Goal: Task Accomplishment & Management: Manage account settings

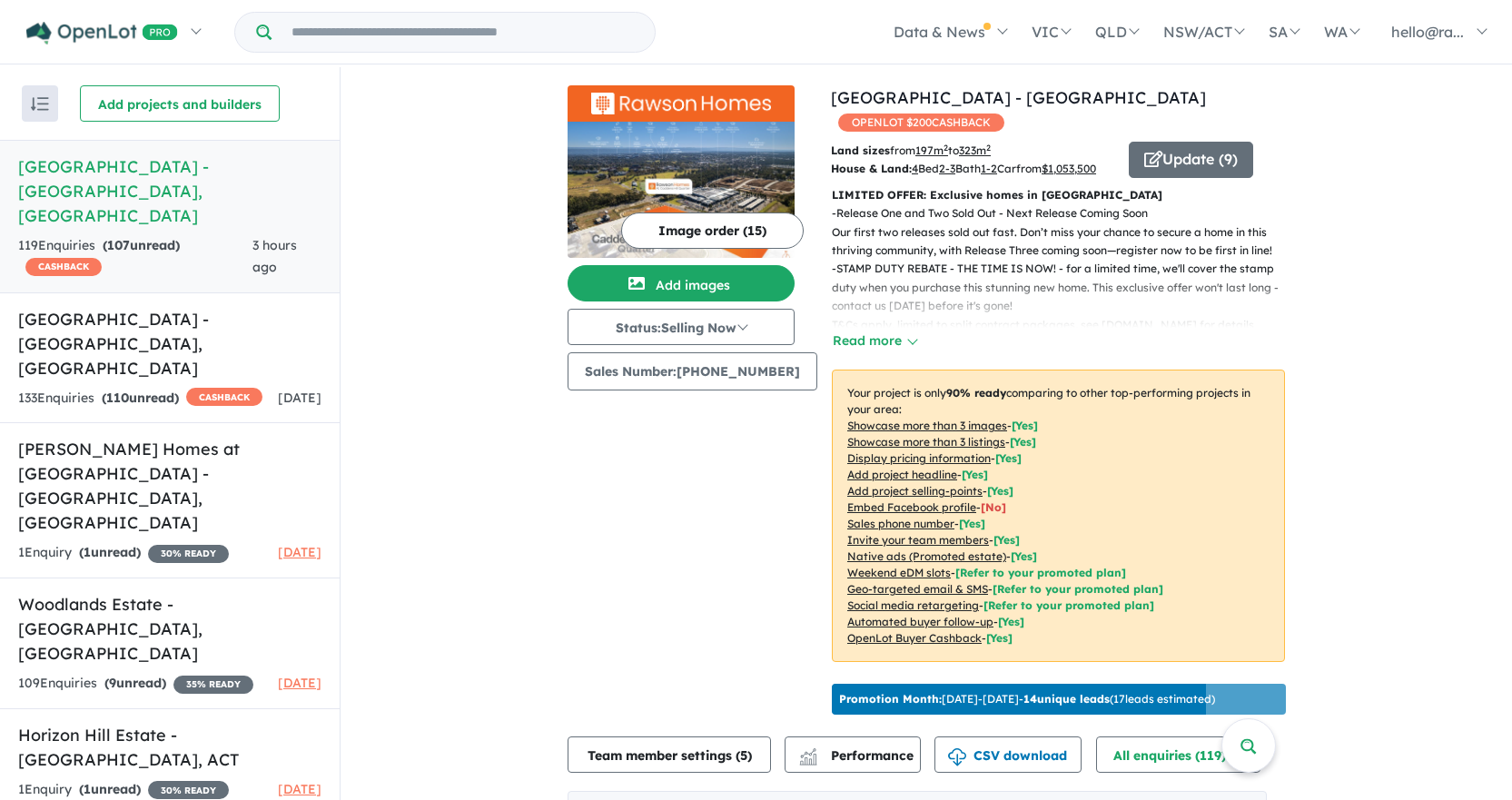
scroll to position [636, 0]
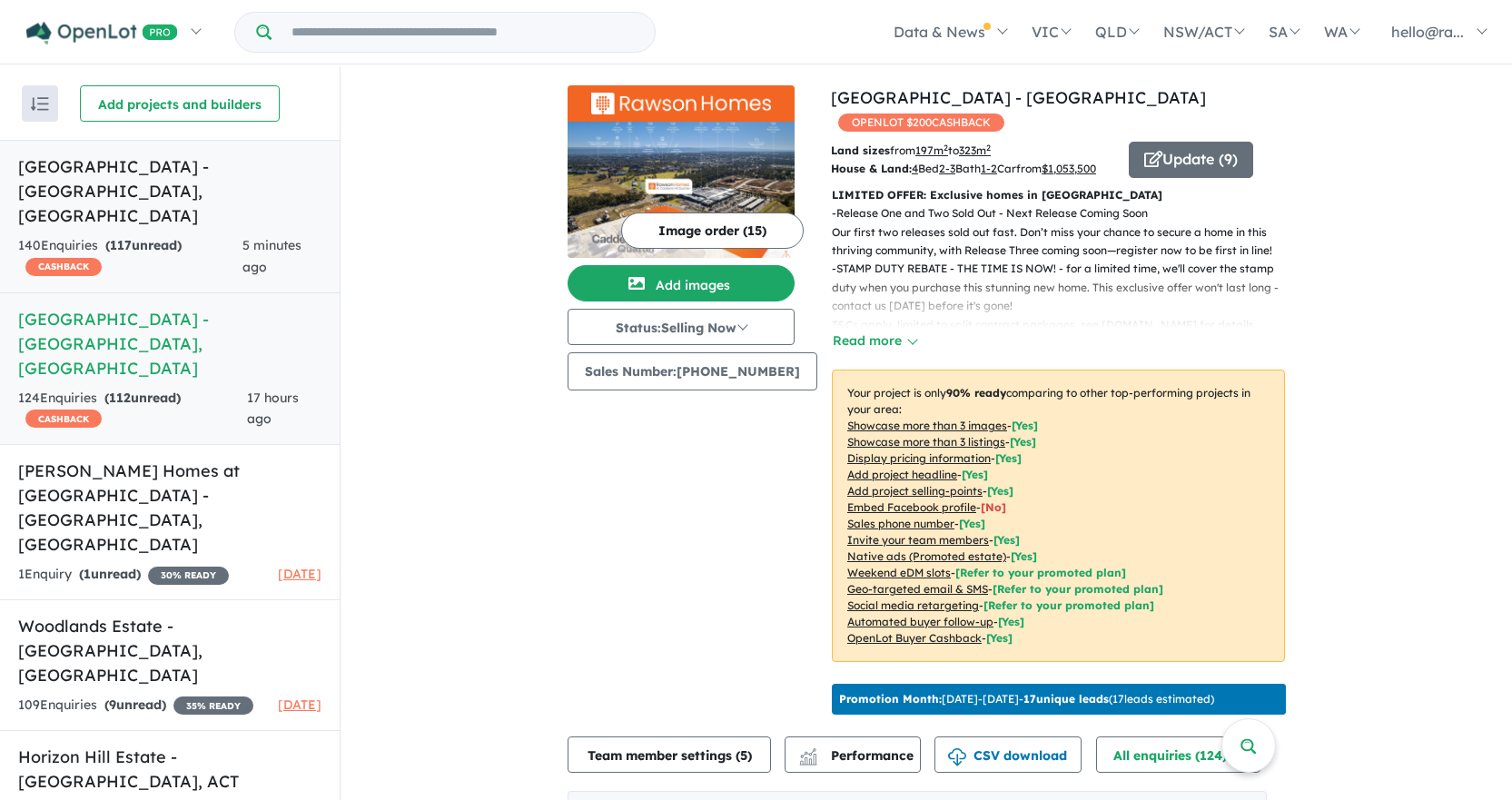
click at [163, 152] on link "[GEOGRAPHIC_DATA] - [GEOGRAPHIC_DATA] , [GEOGRAPHIC_DATA] 140 Enquir ies ( 117 …" at bounding box center [170, 216] width 340 height 153
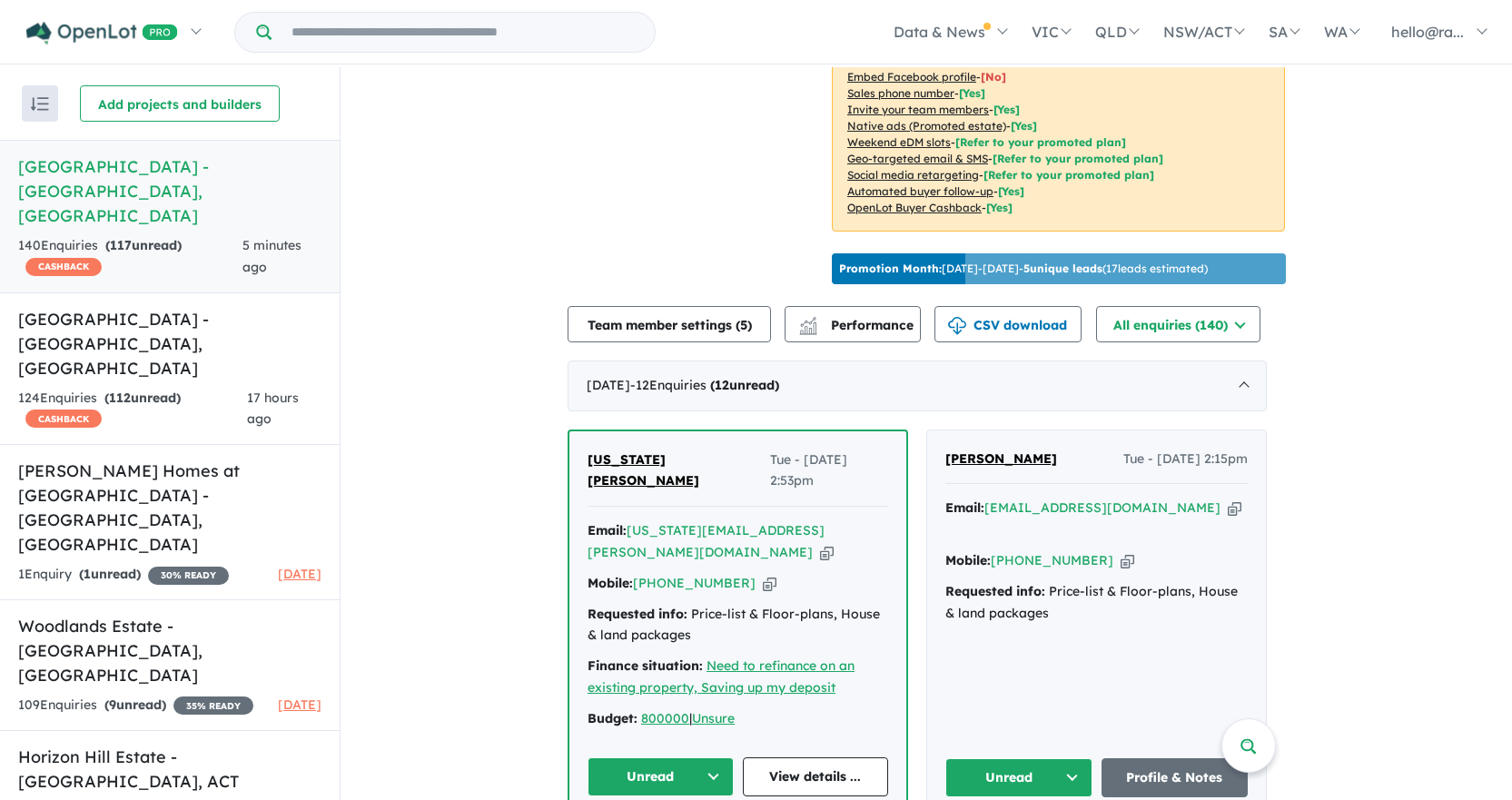
scroll to position [582, 0]
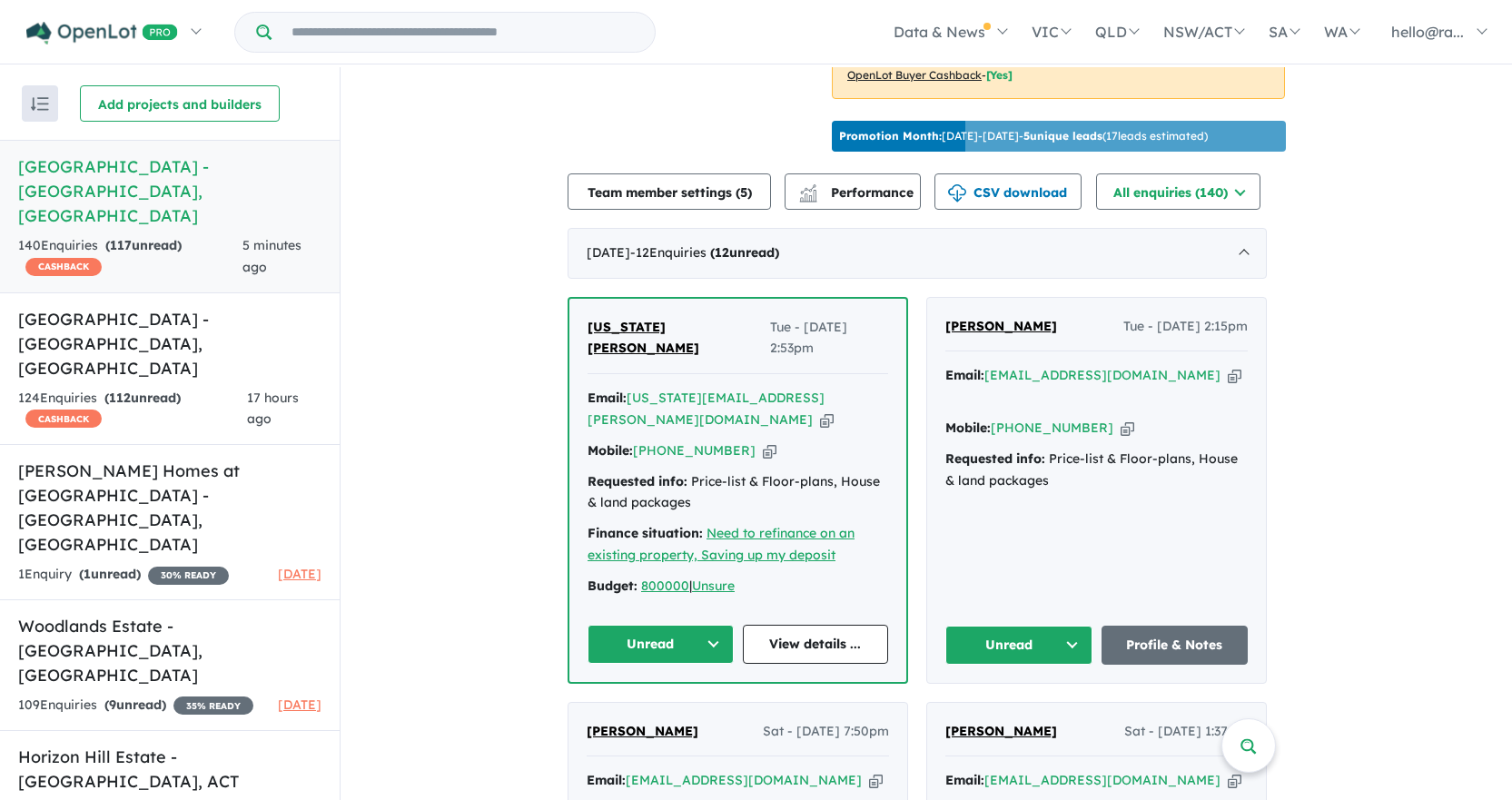
click at [1155, 365] on div "Email: bbarcel88@gmail.com Copied!" at bounding box center [1096, 386] width 302 height 43
click at [1228, 367] on icon "button" at bounding box center [1235, 375] width 14 height 19
